Goal: Task Accomplishment & Management: Use online tool/utility

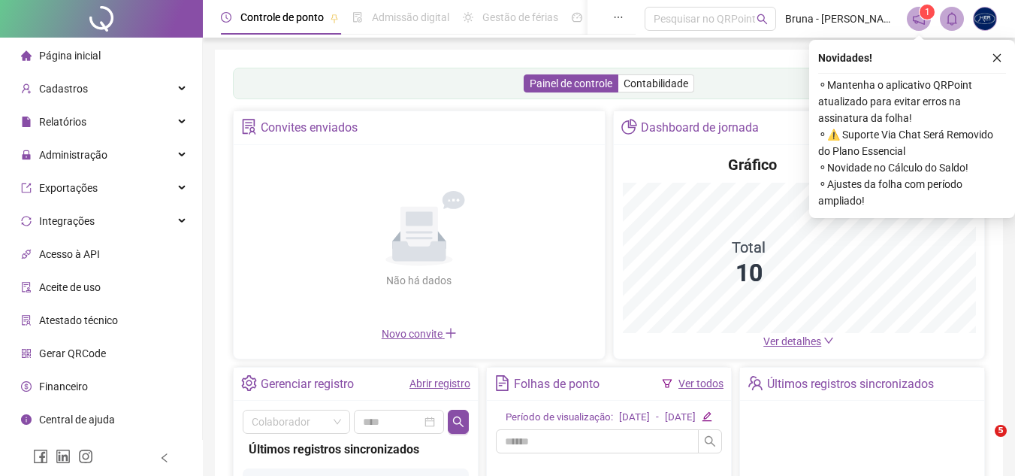
drag, startPoint x: 113, startPoint y: 153, endPoint x: 117, endPoint y: 253, distance: 100.8
click at [113, 153] on div "Administração" at bounding box center [101, 155] width 196 height 30
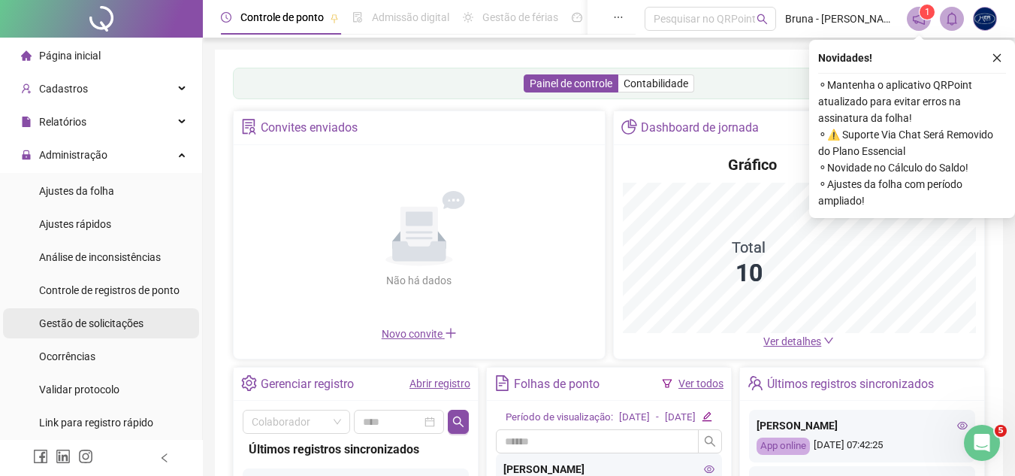
click at [99, 328] on span "Gestão de solicitações" at bounding box center [91, 323] width 104 height 12
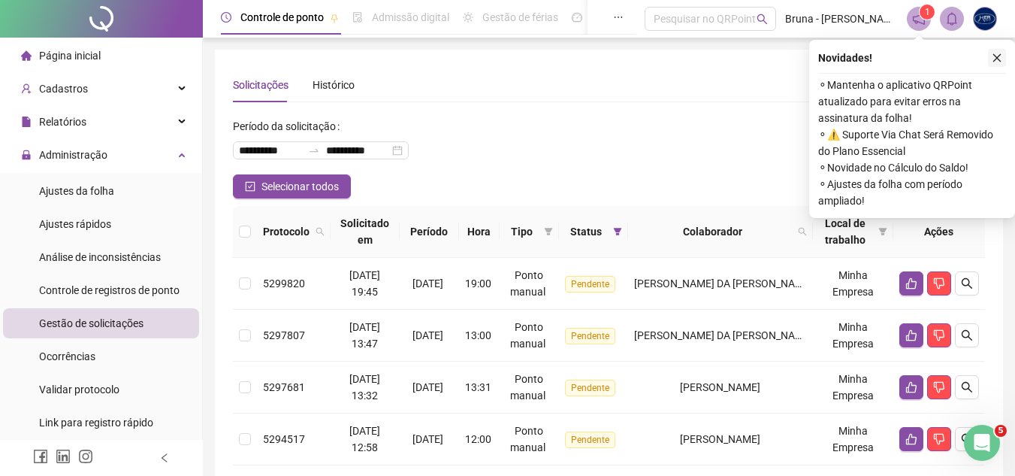
click at [1001, 62] on icon "close" at bounding box center [997, 58] width 11 height 11
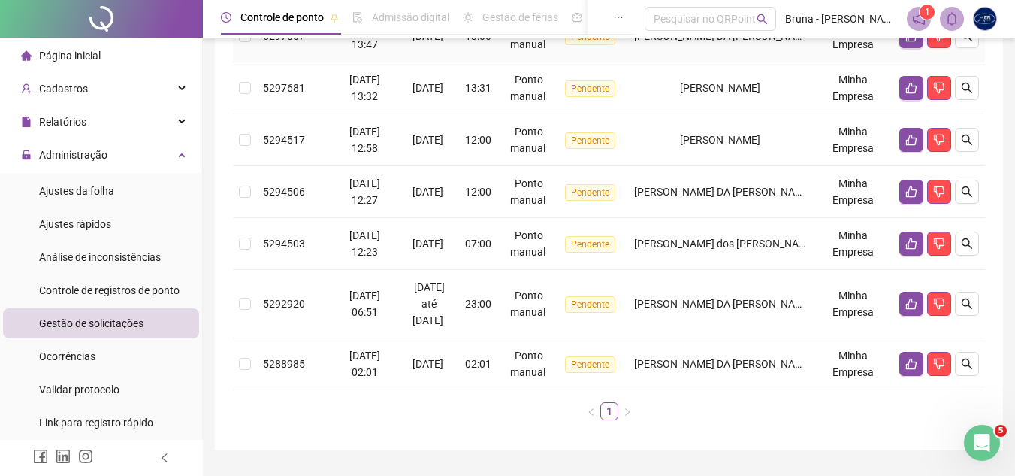
scroll to position [338, 0]
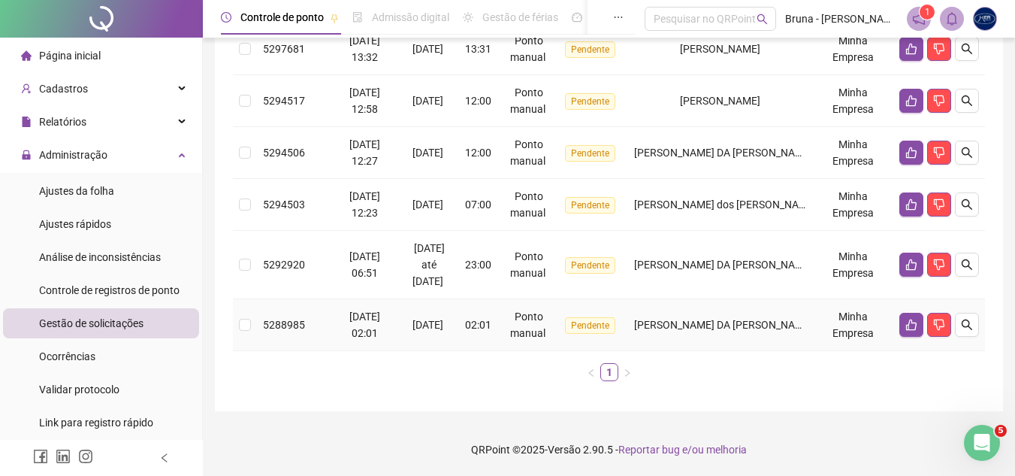
click at [276, 331] on div "5288985" at bounding box center [294, 324] width 62 height 17
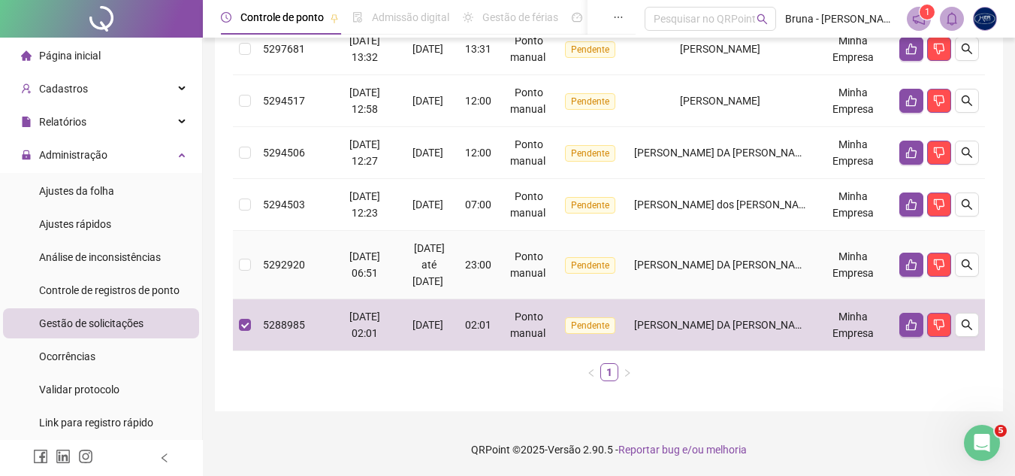
click at [291, 281] on td "5292920" at bounding box center [294, 265] width 74 height 68
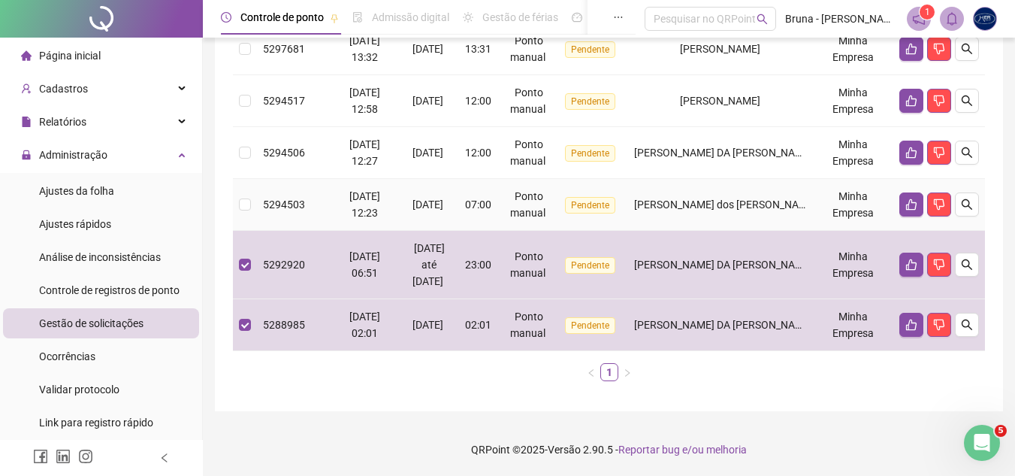
click at [297, 207] on span "5294503" at bounding box center [284, 204] width 42 height 12
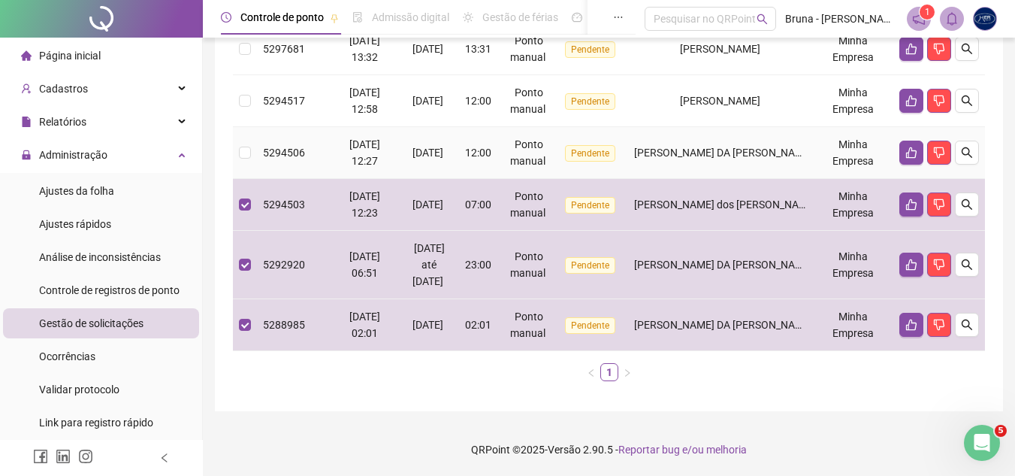
drag, startPoint x: 304, startPoint y: 160, endPoint x: 305, endPoint y: 142, distance: 18.1
click at [304, 162] on td "5294506" at bounding box center [294, 153] width 74 height 52
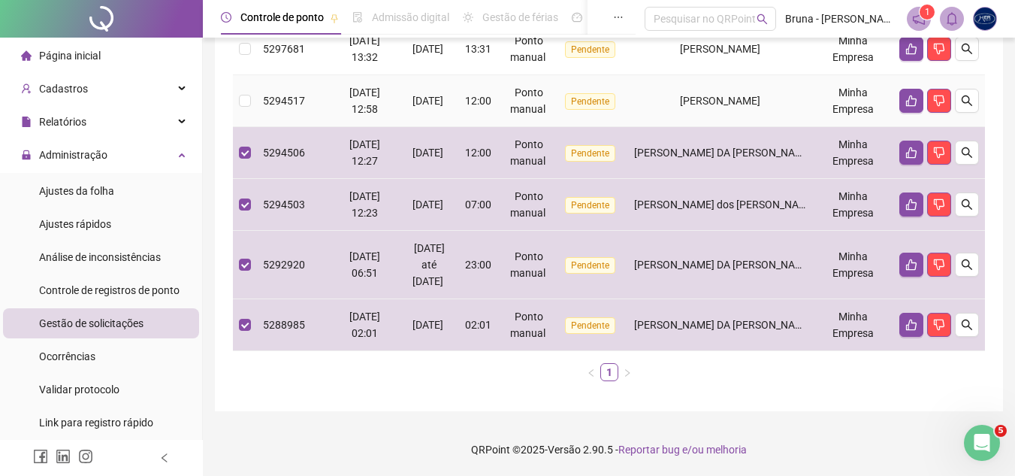
click at [325, 103] on td "5294517" at bounding box center [294, 101] width 74 height 52
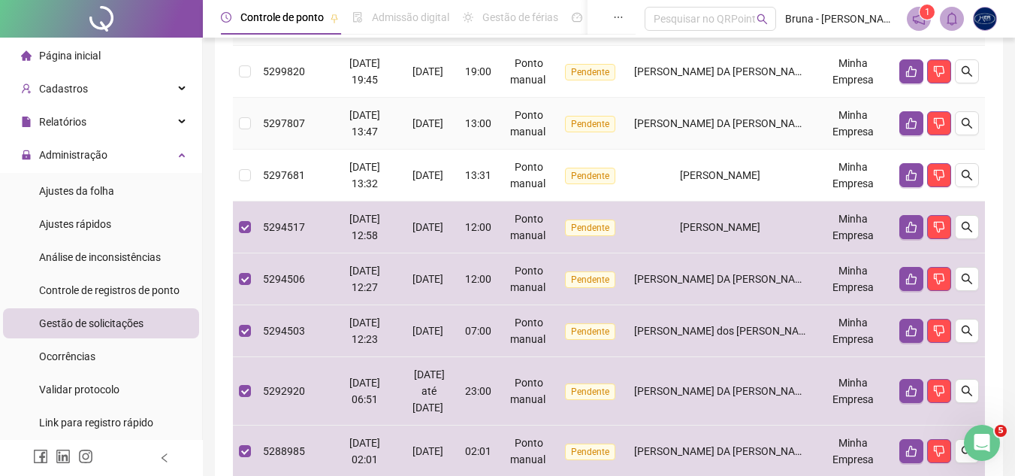
scroll to position [188, 0]
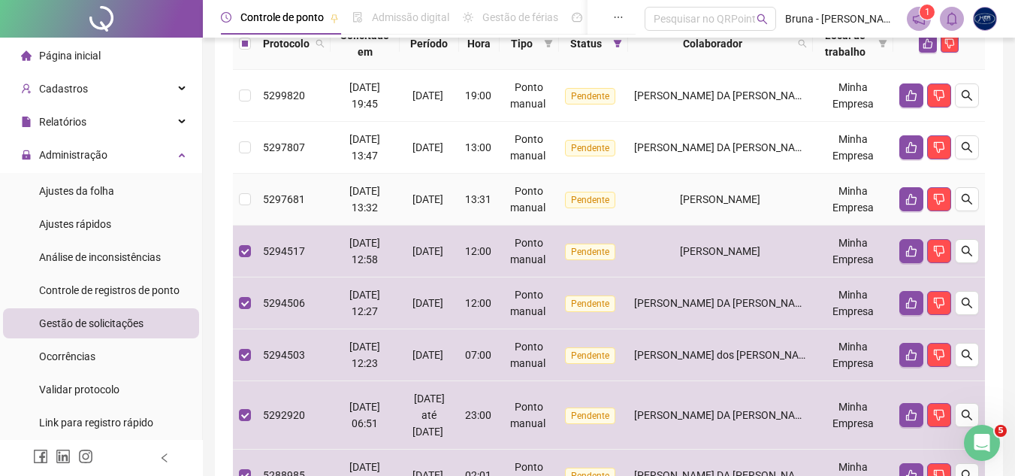
click at [313, 174] on td "5297681" at bounding box center [294, 200] width 74 height 52
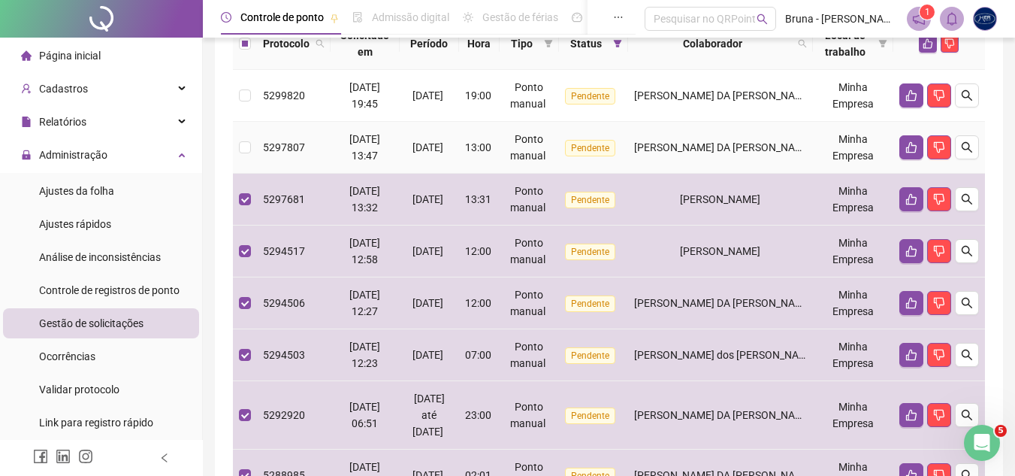
drag, startPoint x: 310, startPoint y: 150, endPoint x: 310, endPoint y: 116, distance: 33.8
click at [310, 149] on div "5297807" at bounding box center [294, 147] width 62 height 17
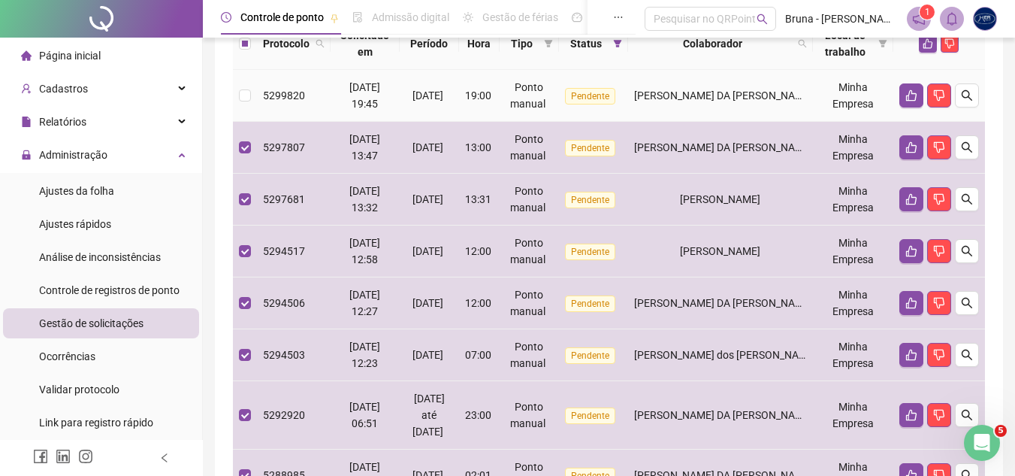
click at [310, 114] on td "5299820" at bounding box center [294, 96] width 74 height 52
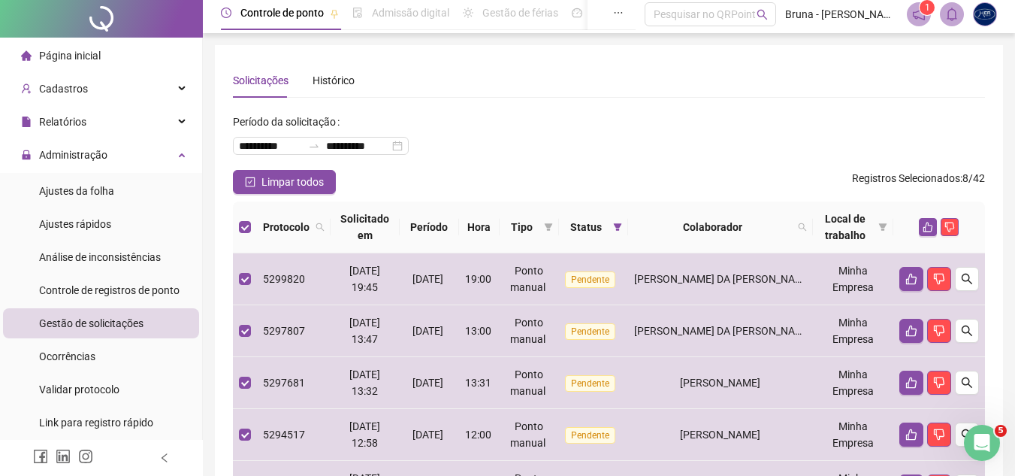
scroll to position [0, 0]
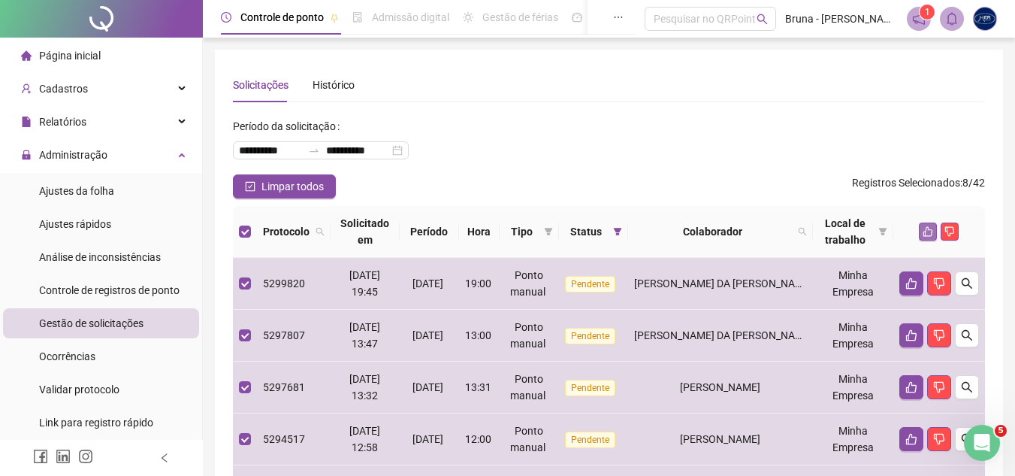
click at [925, 223] on button "button" at bounding box center [928, 231] width 18 height 18
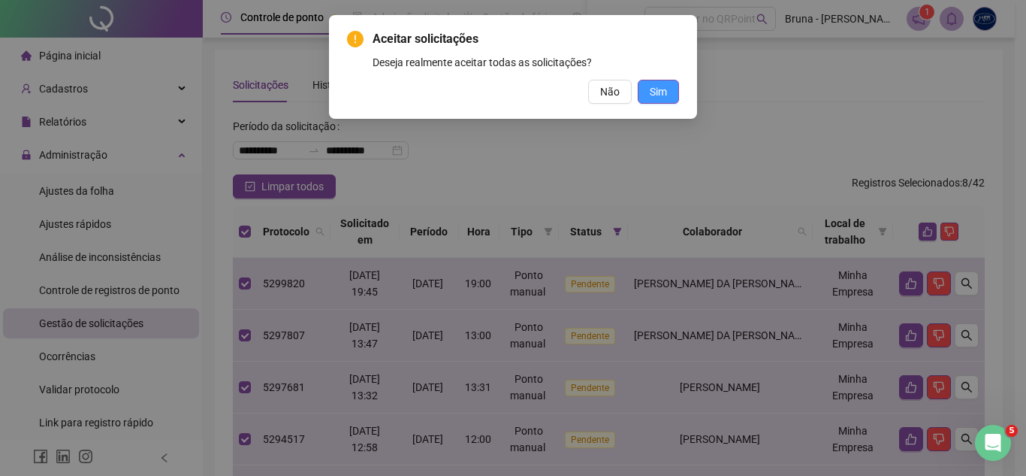
click at [655, 83] on button "Sim" at bounding box center [658, 92] width 41 height 24
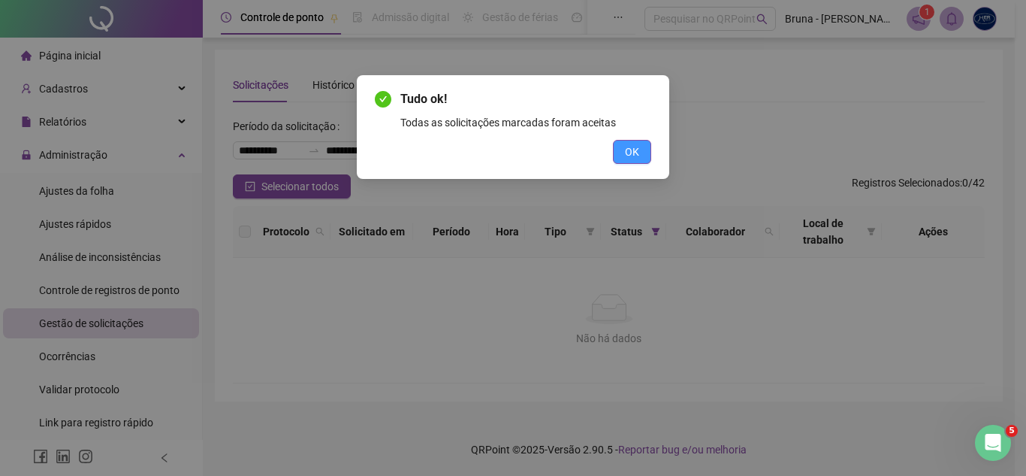
click at [642, 161] on button "OK" at bounding box center [632, 152] width 38 height 24
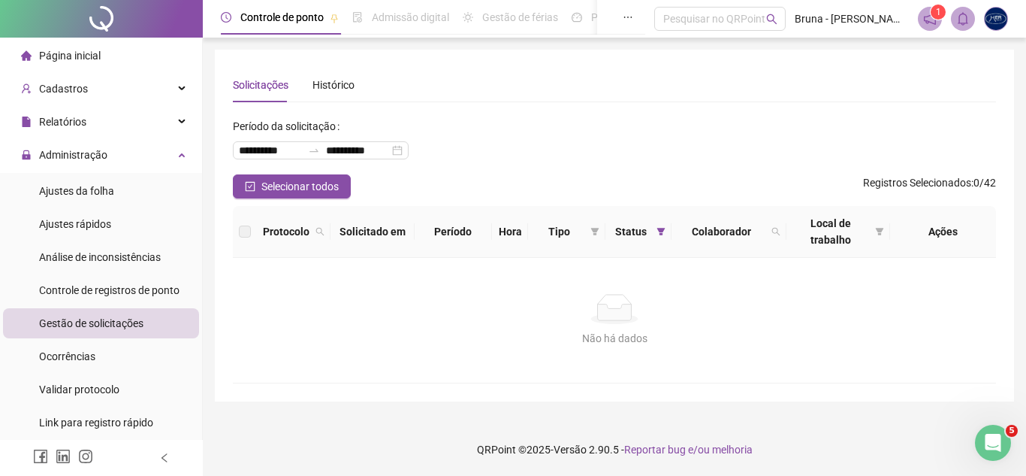
click at [71, 54] on span "Página inicial" at bounding box center [70, 56] width 62 height 12
